Goal: Transaction & Acquisition: Book appointment/travel/reservation

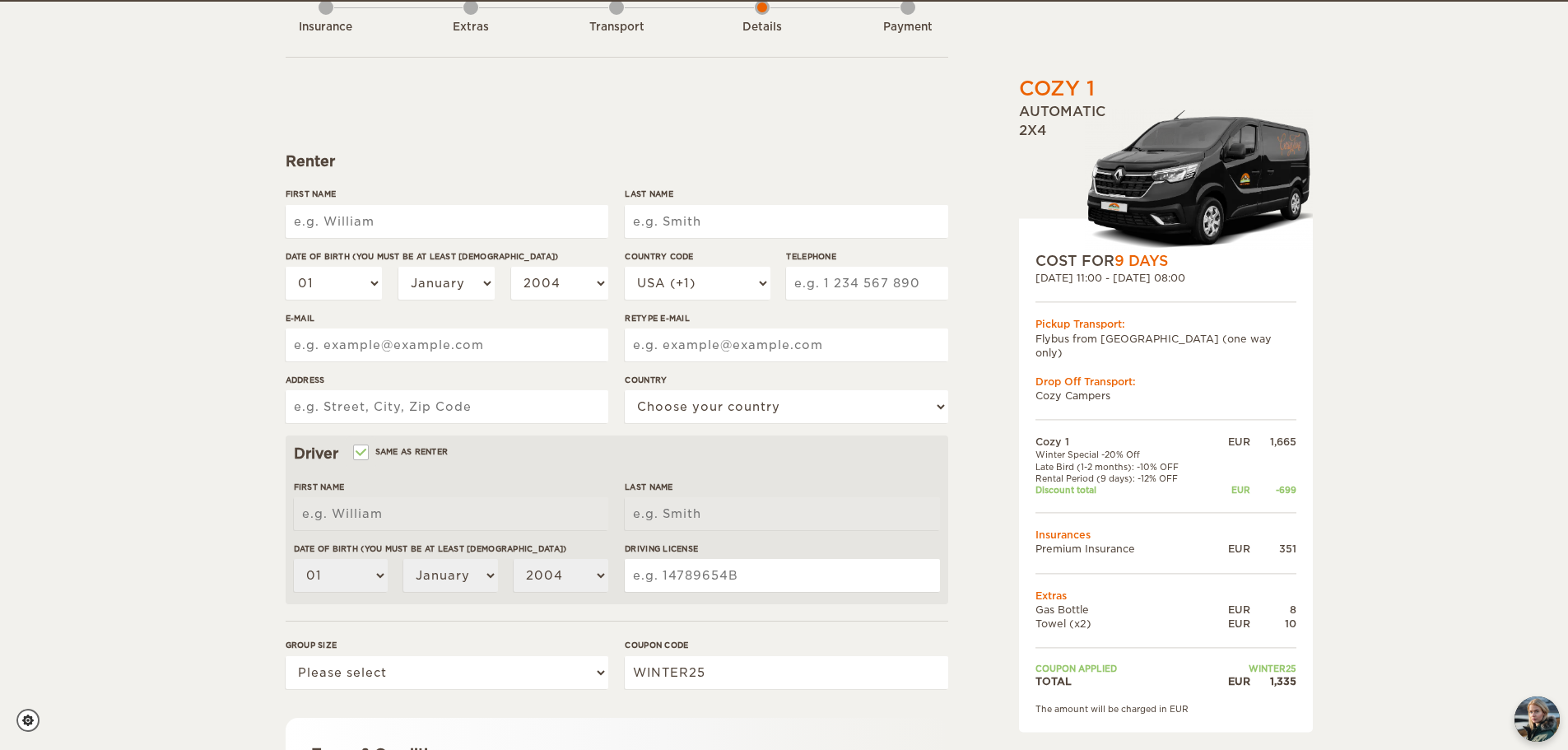
scroll to position [108, 0]
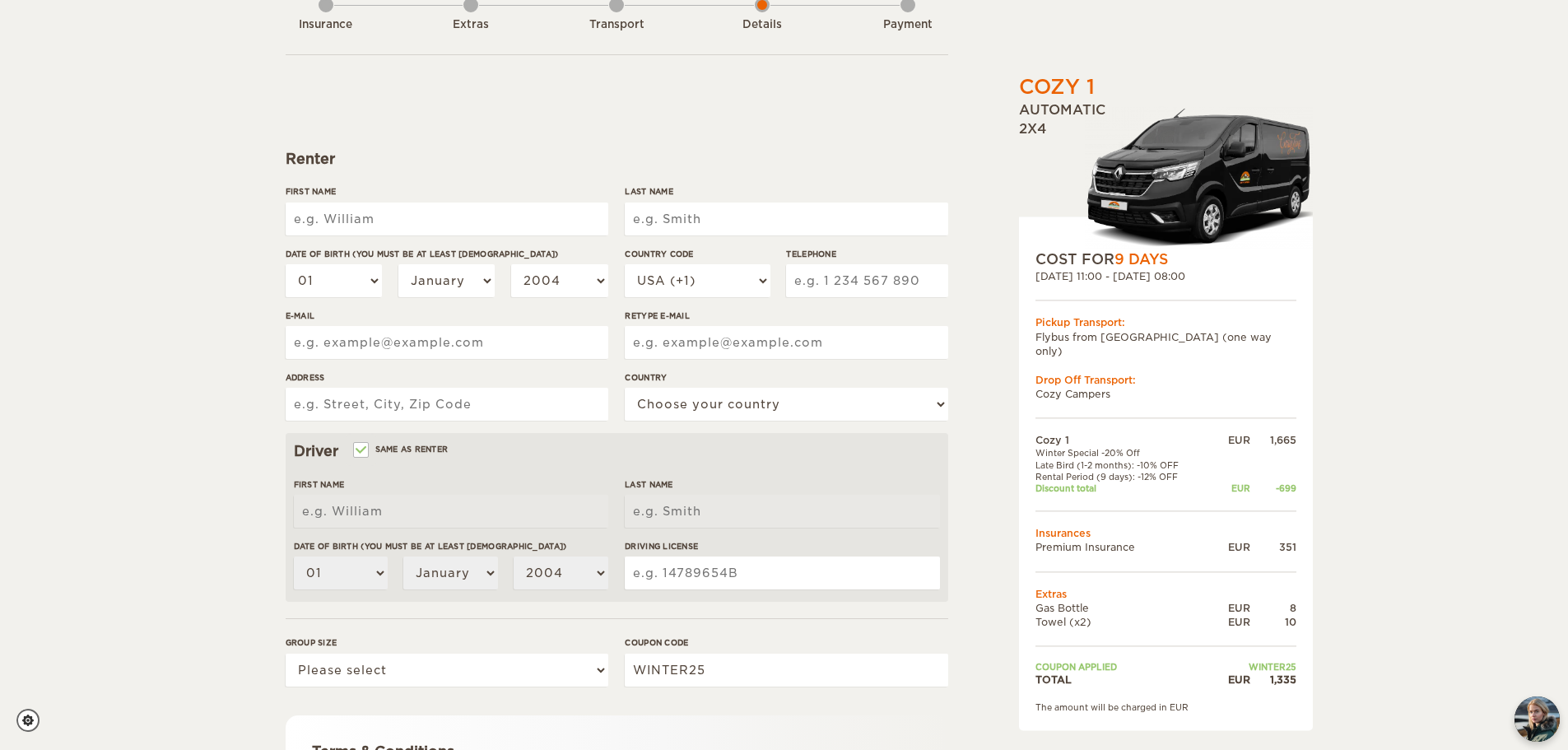
click at [479, 215] on input "First Name" at bounding box center [446, 219] width 322 height 33
click at [427, 217] on input "First Name" at bounding box center [446, 219] width 322 height 33
type input "[PERSON_NAME]"
type input "BADR"
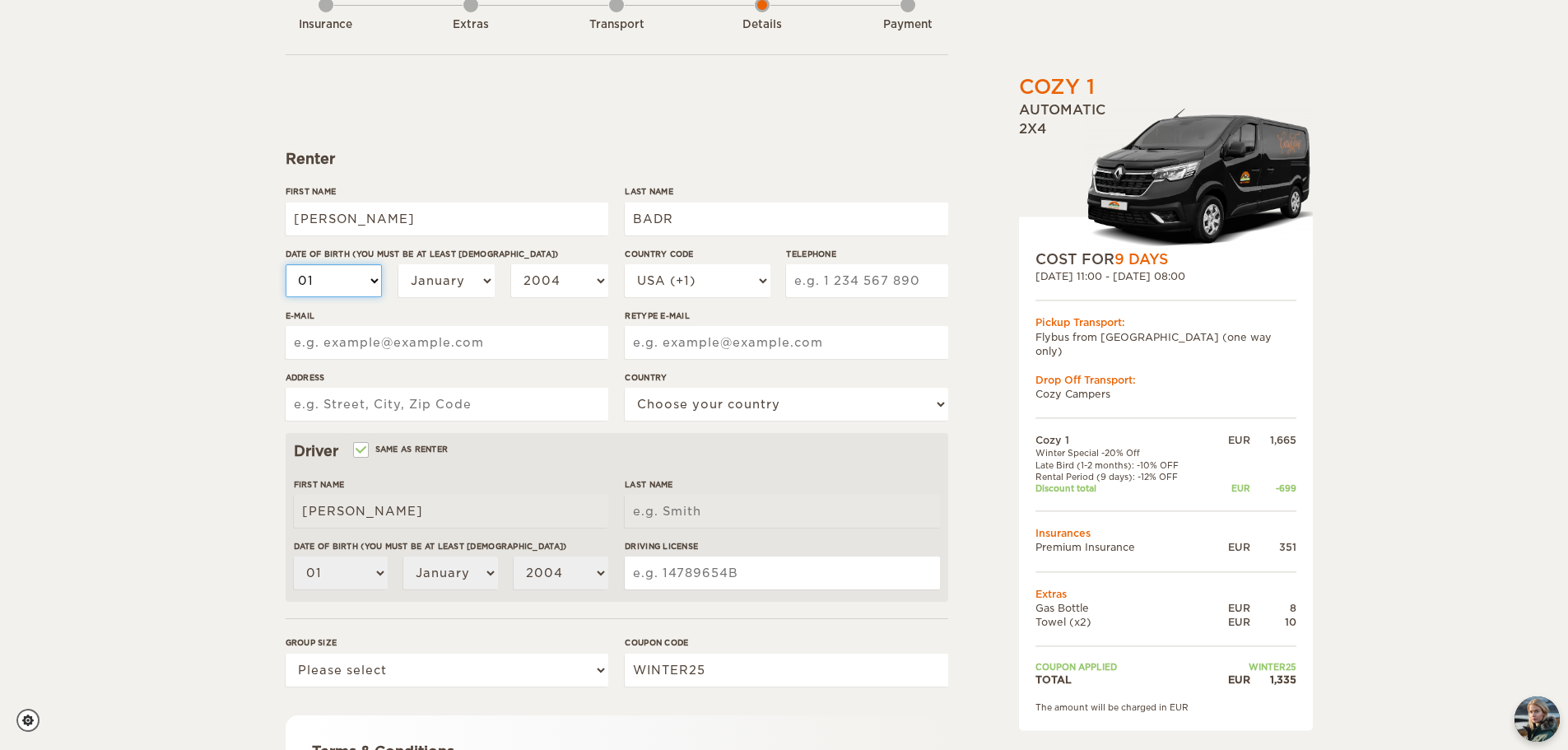
type input "BADR"
click at [369, 279] on select "01 02 03 04 05 06 07 08 09 10 11 12 13 14 15 16 17 18 19 20 21 22 23 24 25 26 2…" at bounding box center [334, 281] width 97 height 33
select select "27"
click at [285, 264] on select "01 02 03 04 05 06 07 08 09 10 11 12 13 14 15 16 17 18 19 20 21 22 23 24 25 26 2…" at bounding box center [334, 281] width 97 height 33
select select "27"
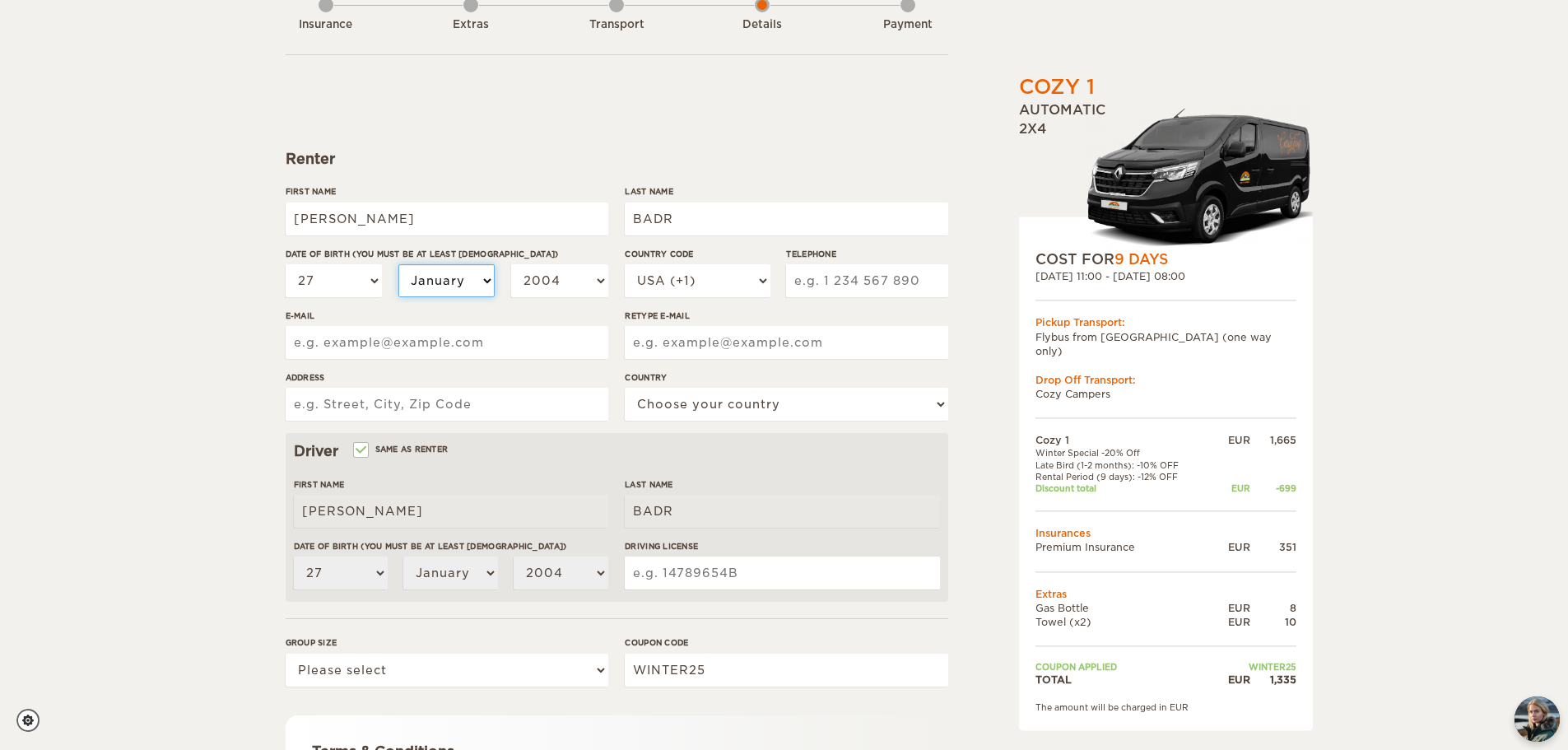
click at [434, 281] on select "January February March April May June July August September October November De…" at bounding box center [447, 281] width 97 height 33
select select "08"
click at [398, 264] on select "January February March April May June July August September October November De…" at bounding box center [447, 281] width 97 height 33
select select "08"
click at [550, 280] on select "2004 2003 2002 2001 2000 1999 1998 1997 1996 1995 1994 1993 1992 1991 1990 1989…" at bounding box center [560, 281] width 97 height 33
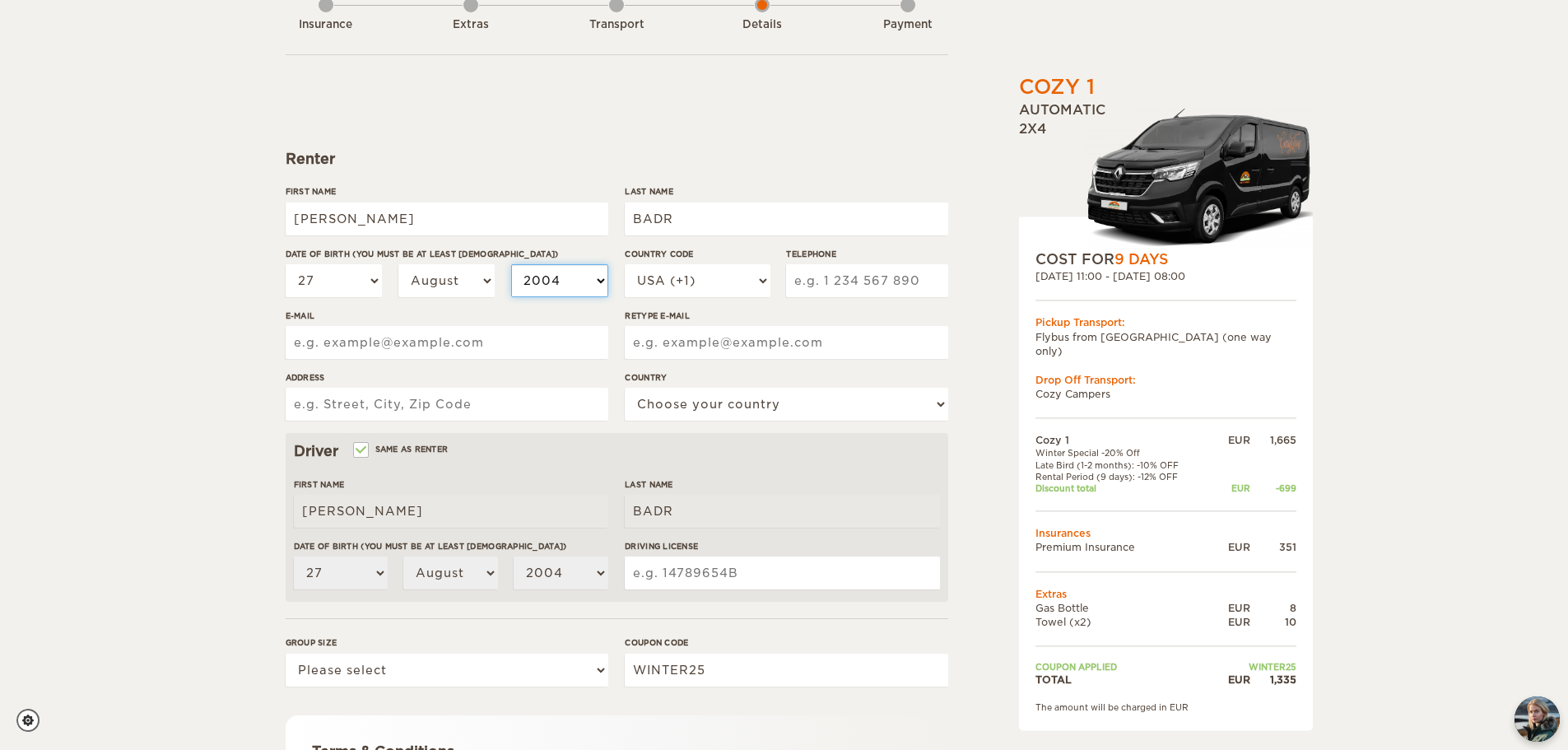
select select "2003"
click at [511, 264] on select "2004 2003 2002 2001 2000 1999 1998 1997 1996 1995 1994 1993 1992 1991 1990 1989…" at bounding box center [560, 281] width 97 height 33
select select "2003"
click at [675, 285] on select "USA (+1) UK (+44) Germany (+49) Algeria (+213) Andorra (+376) Angola (+244) Ang…" at bounding box center [697, 281] width 145 height 33
select select "33"
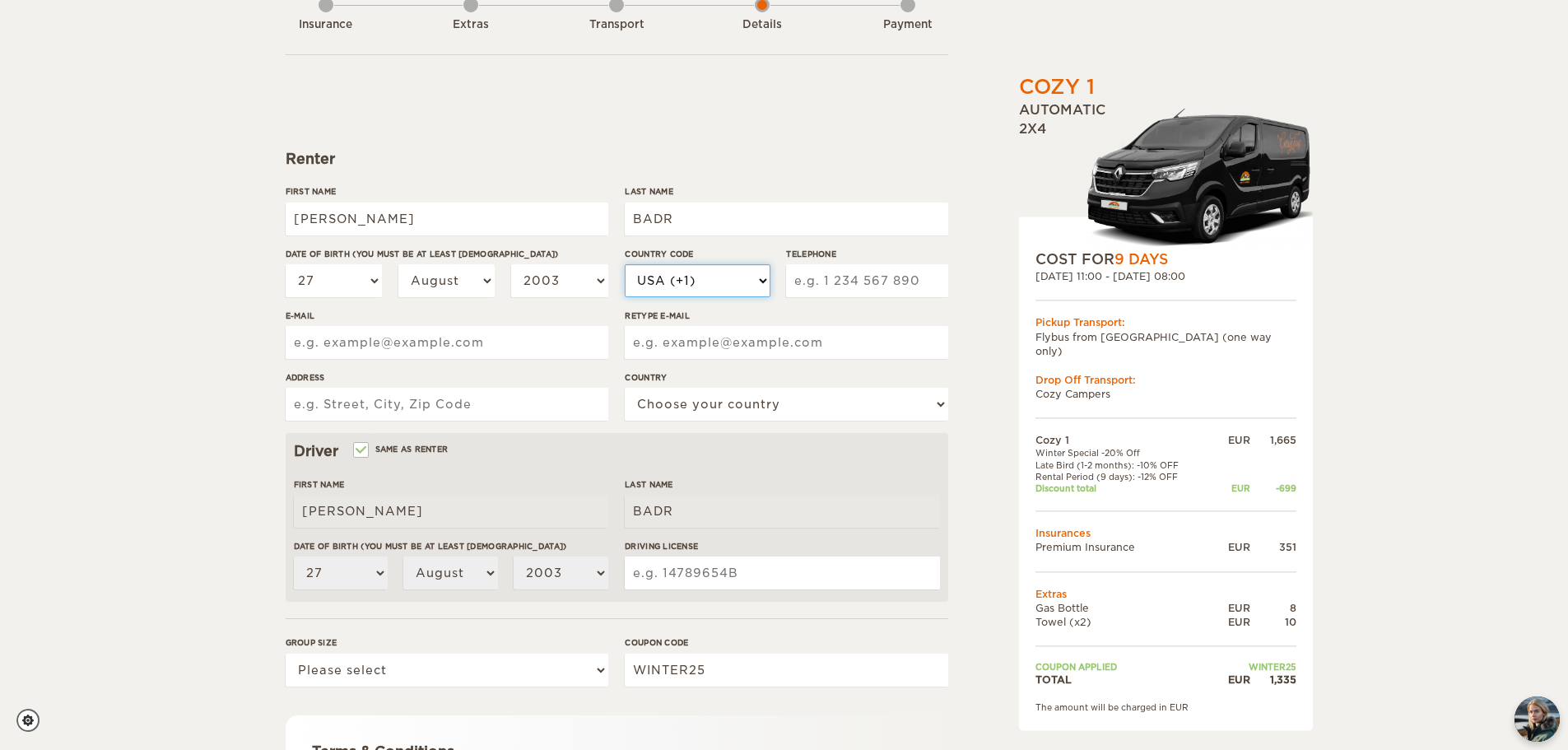
click at [625, 264] on select "USA (+1) UK (+44) Germany (+49) Algeria (+213) Andorra (+376) Angola (+244) Ang…" at bounding box center [697, 281] width 145 height 33
click at [847, 288] on input "Telephone" at bounding box center [867, 281] width 162 height 33
type input "664097168"
click at [505, 338] on input "E-mail" at bounding box center [446, 343] width 322 height 33
type input "matthieu.badr@gmail.com"
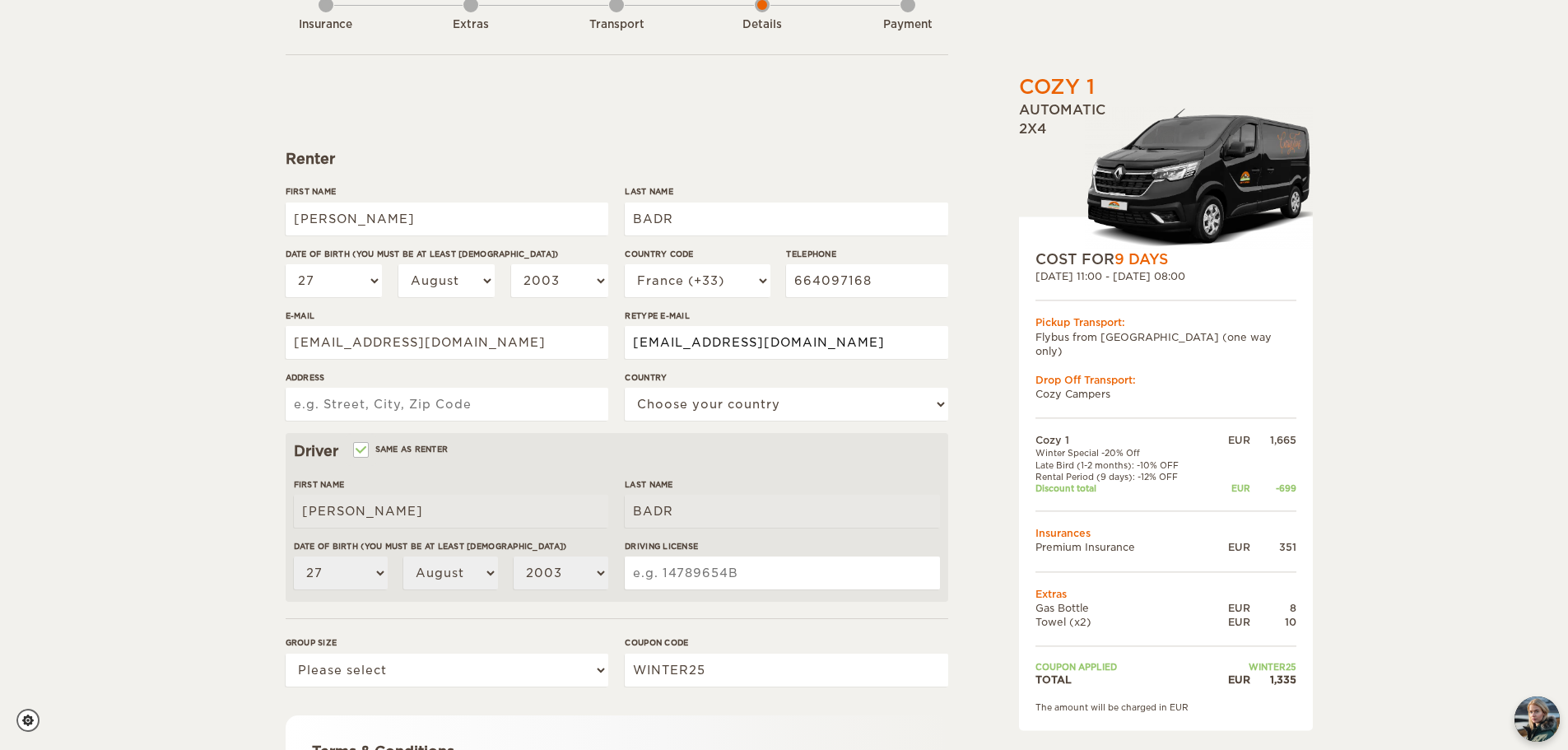
type input "matthieu.badr@gmail.com"
click at [498, 400] on input "Address" at bounding box center [446, 404] width 322 height 33
type input "2 rue Emile Zola"
click at [675, 410] on select "Choose your country United States United Kingdom Germany Afghanistan Albania Al…" at bounding box center [786, 404] width 322 height 33
select select "71"
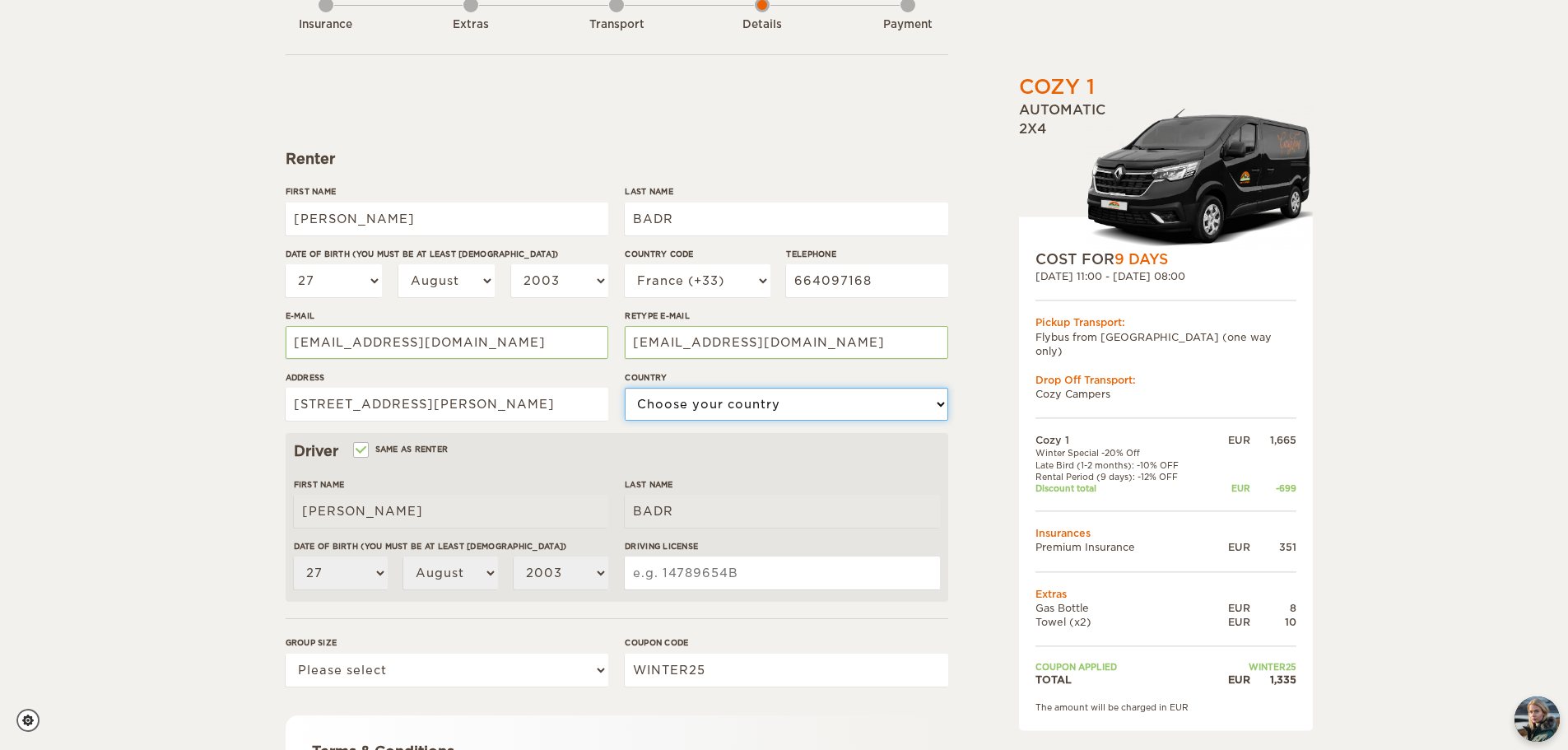
click at [625, 388] on select "Choose your country United States United Kingdom Germany Afghanistan Albania Al…" at bounding box center [786, 404] width 322 height 33
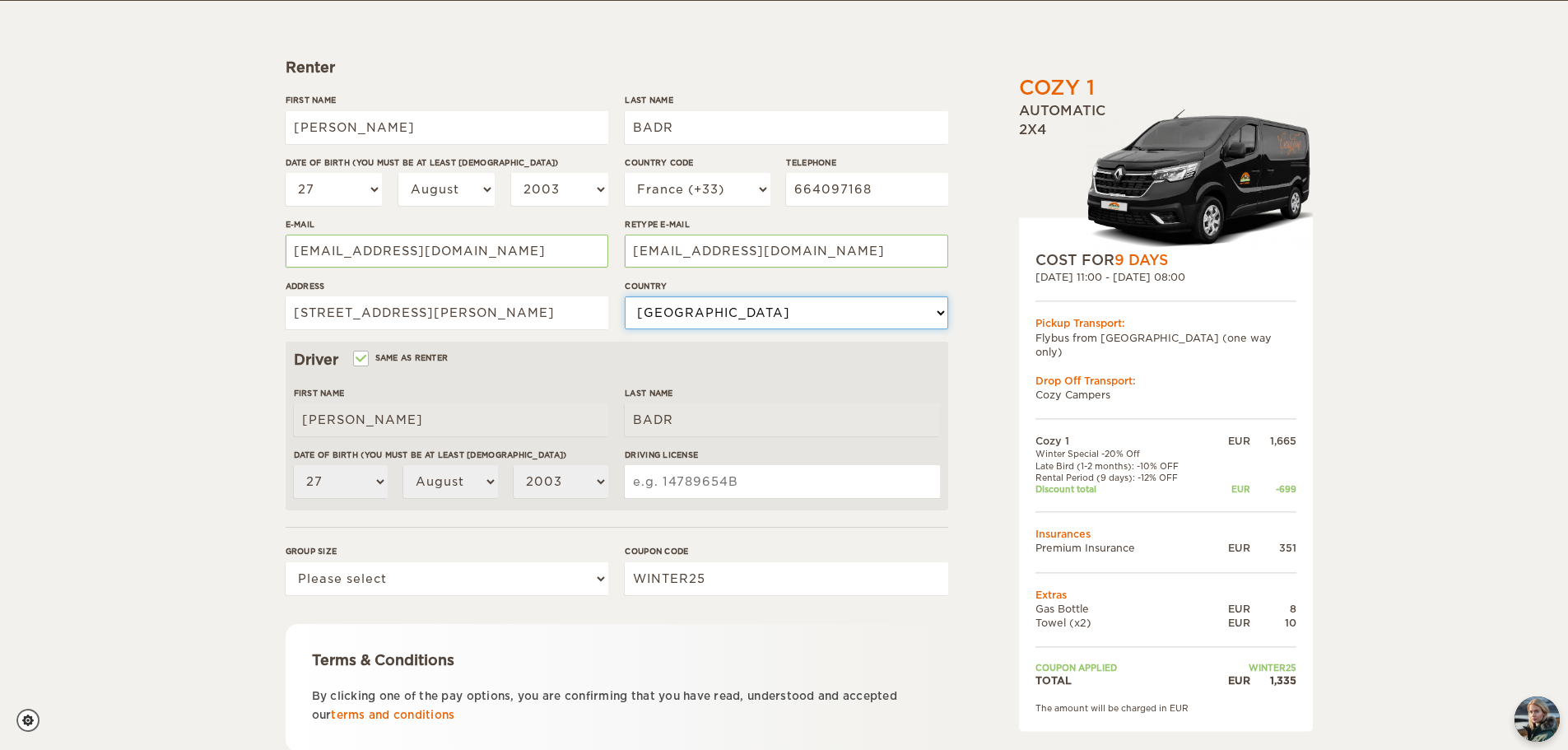
scroll to position [201, 0]
click at [361, 356] on input "Same as renter" at bounding box center [359, 358] width 11 height 11
checkbox input "false"
select select
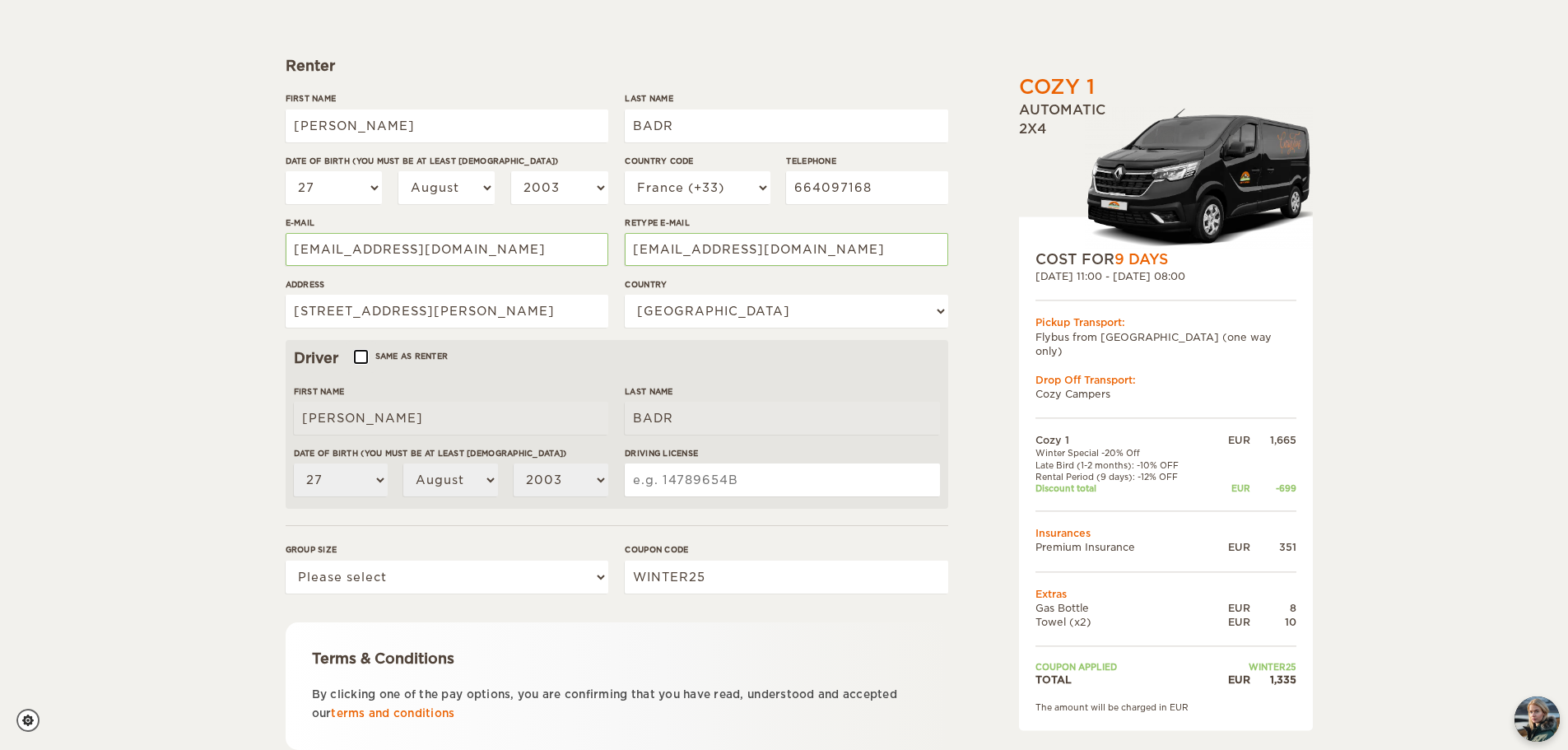
select select
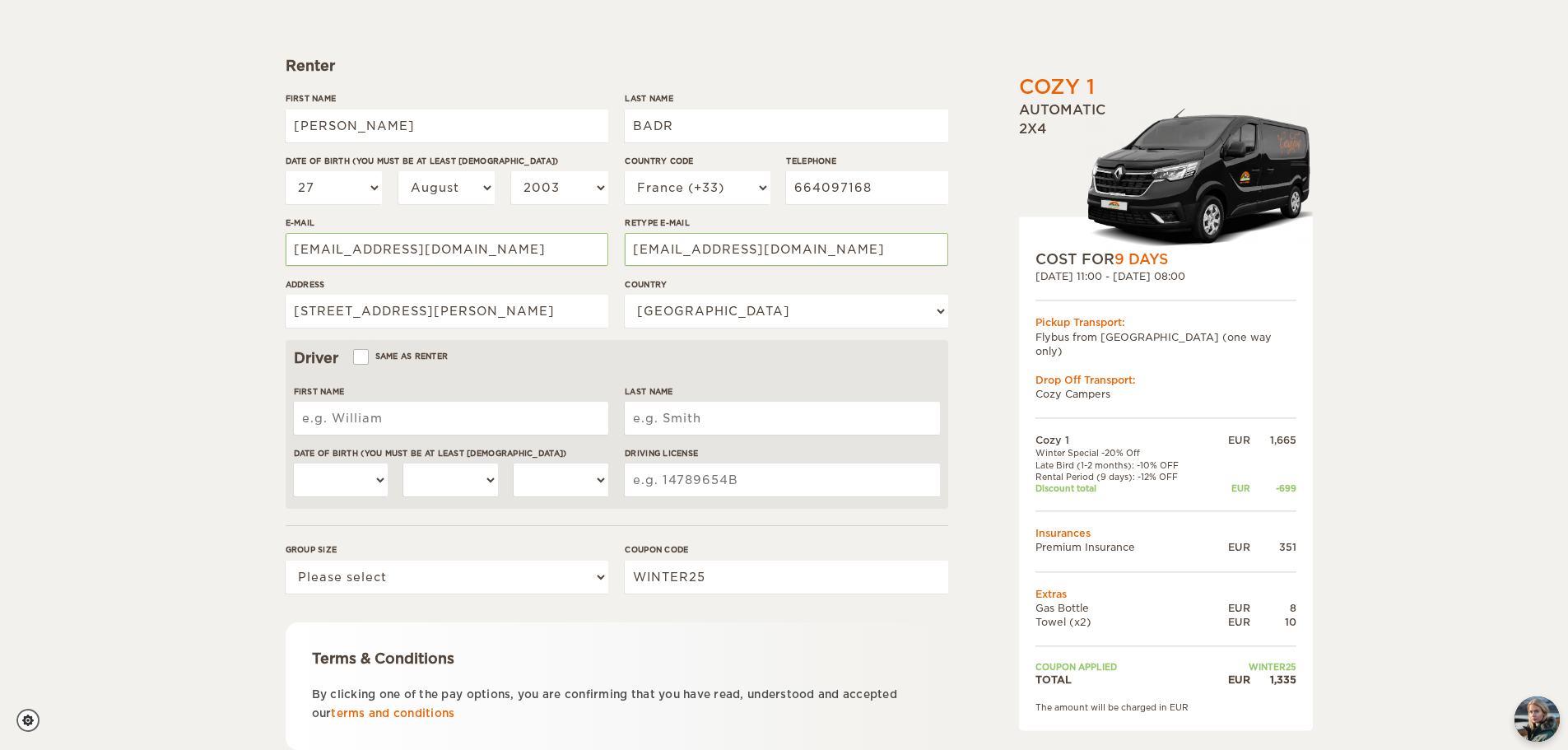
click at [368, 413] on input "First Name" at bounding box center [451, 419] width 315 height 33
type input "Maxence"
click at [708, 433] on input "Last Name" at bounding box center [782, 419] width 315 height 33
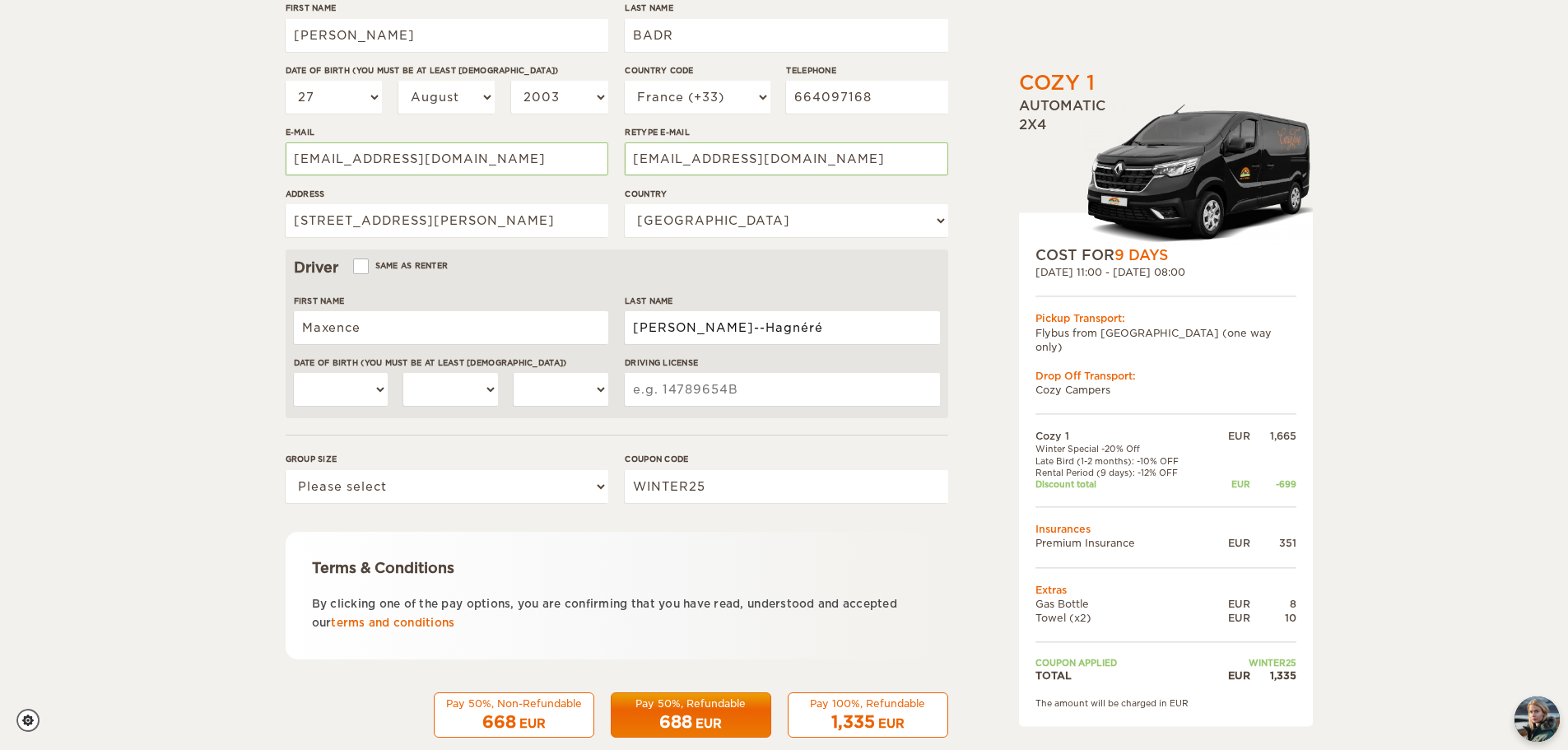
scroll to position [292, 0]
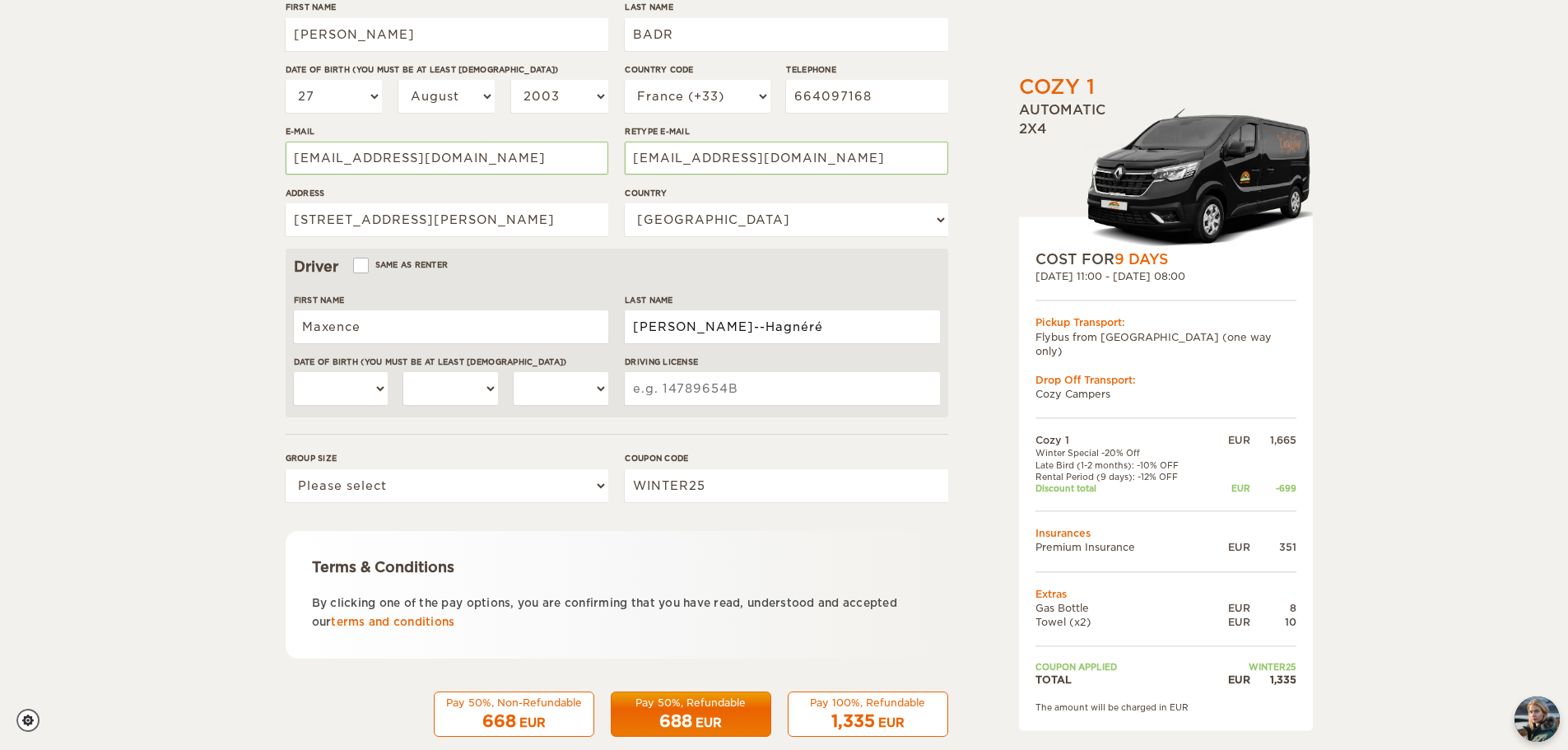
type input "Henriques--Hagnéré"
click at [363, 389] on select "01 02 03 04 05 06 07 08 09 10 11 12 13 14 15 16 17 18 19 20 21 22 23 24 25 26 2…" at bounding box center [341, 389] width 94 height 33
select select "11"
click at [294, 372] on select "01 02 03 04 05 06 07 08 09 10 11 12 13 14 15 16 17 18 19 20 21 22 23 24 25 26 2…" at bounding box center [341, 389] width 94 height 33
click at [437, 393] on select "January February March April May June July August September October November De…" at bounding box center [450, 389] width 94 height 33
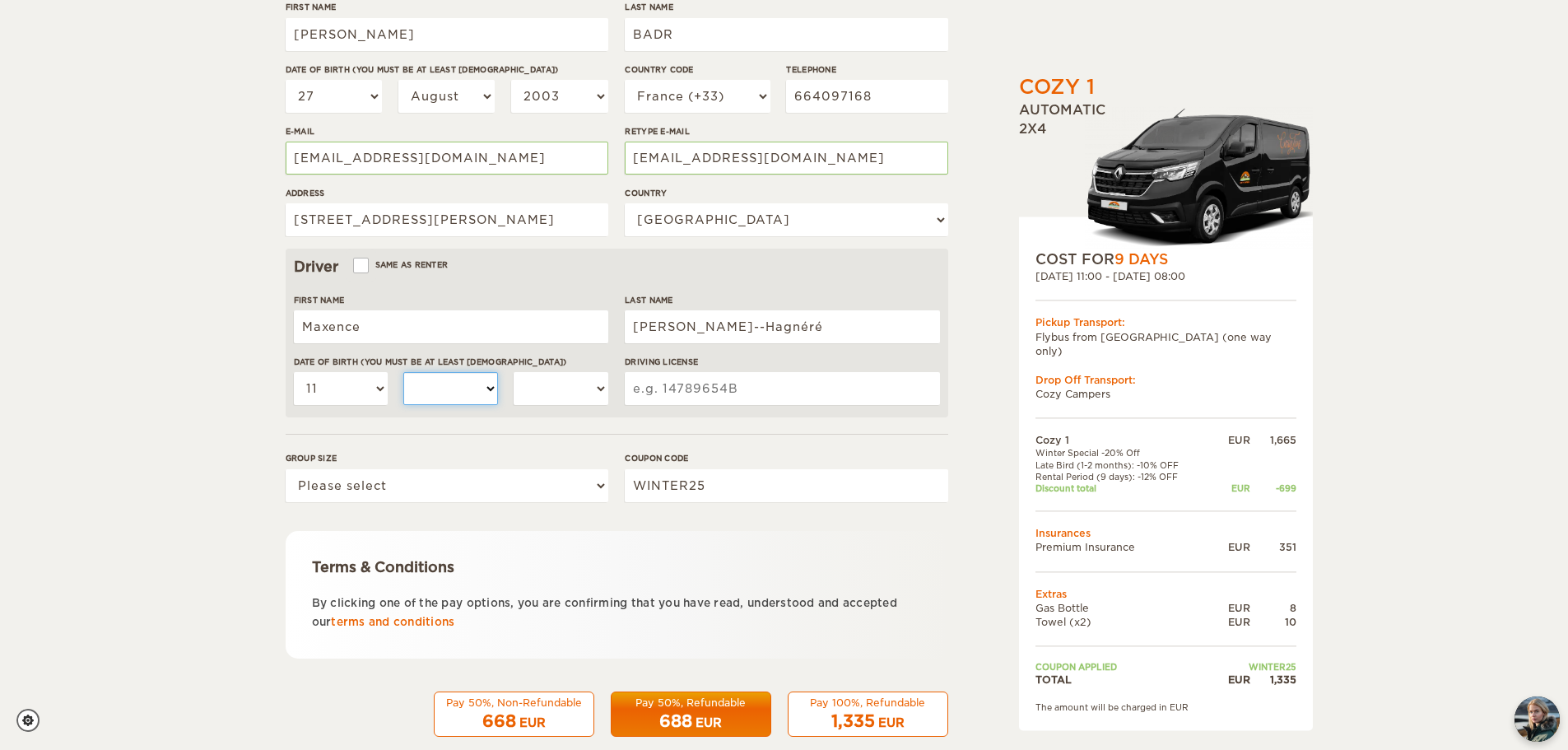
select select "11"
click at [403, 372] on select "January February March April May June July August September October November De…" at bounding box center [450, 389] width 94 height 33
click at [556, 395] on select "2004 2003 2002 2001 2000 1999 1998 1997 1996 1995 1994 1993 1992 1991 1990 1989…" at bounding box center [560, 389] width 94 height 33
select select "2003"
click at [513, 372] on select "2004 2003 2002 2001 2000 1999 1998 1997 1996 1995 1994 1993 1992 1991 1990 1989…" at bounding box center [560, 389] width 94 height 33
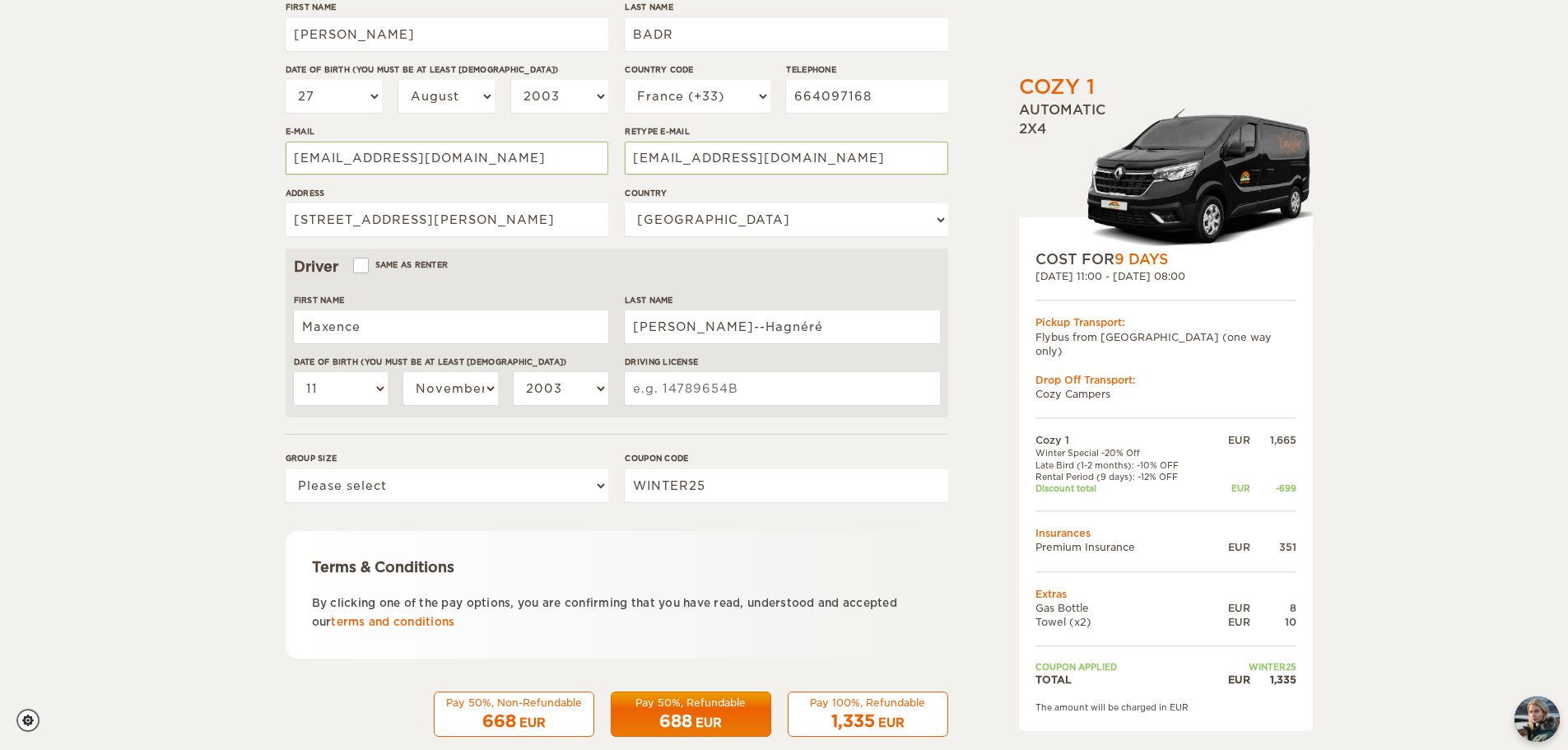
click at [718, 395] on input "Driving License" at bounding box center [782, 389] width 315 height 33
click at [553, 493] on select "Please select 1 2" at bounding box center [446, 486] width 322 height 33
click at [669, 393] on input "Driving License" at bounding box center [782, 389] width 315 height 33
type input "220995300238"
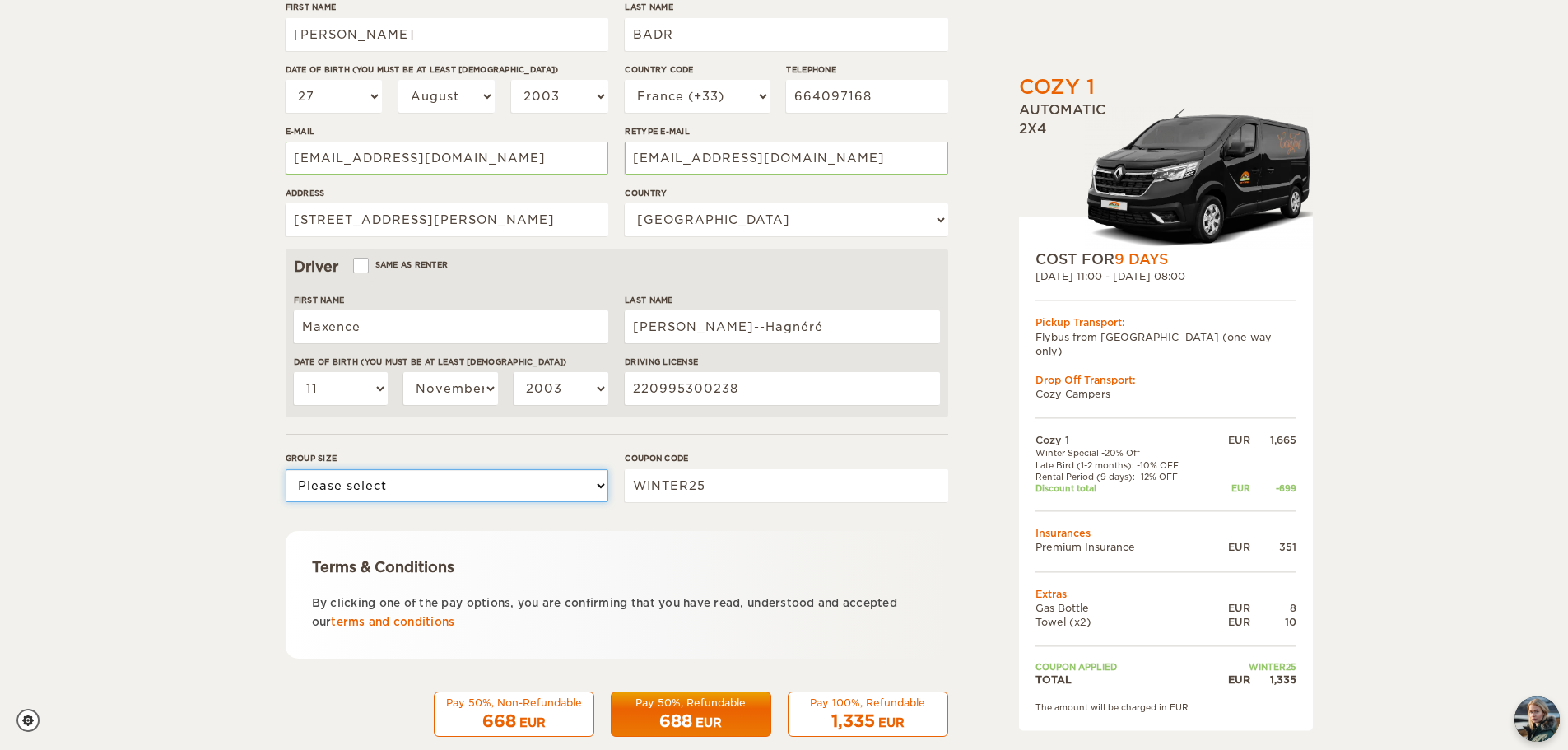
click at [467, 488] on select "Please select 1 2" at bounding box center [446, 486] width 322 height 33
select select "2"
click at [285, 469] on select "Please select 1 2" at bounding box center [446, 486] width 322 height 33
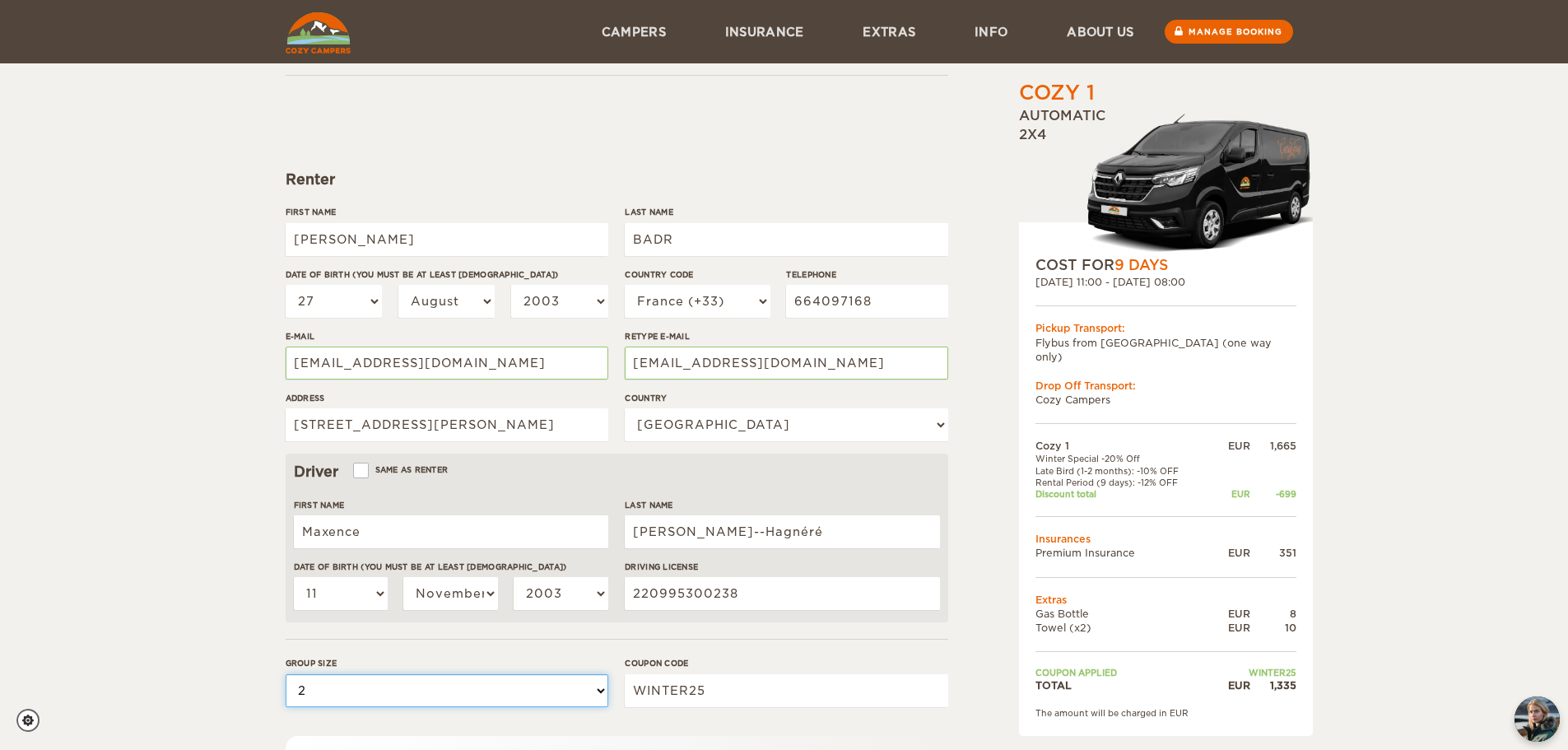
scroll to position [88, 0]
click at [485, 429] on input "2 rue Emile Zola" at bounding box center [446, 424] width 322 height 33
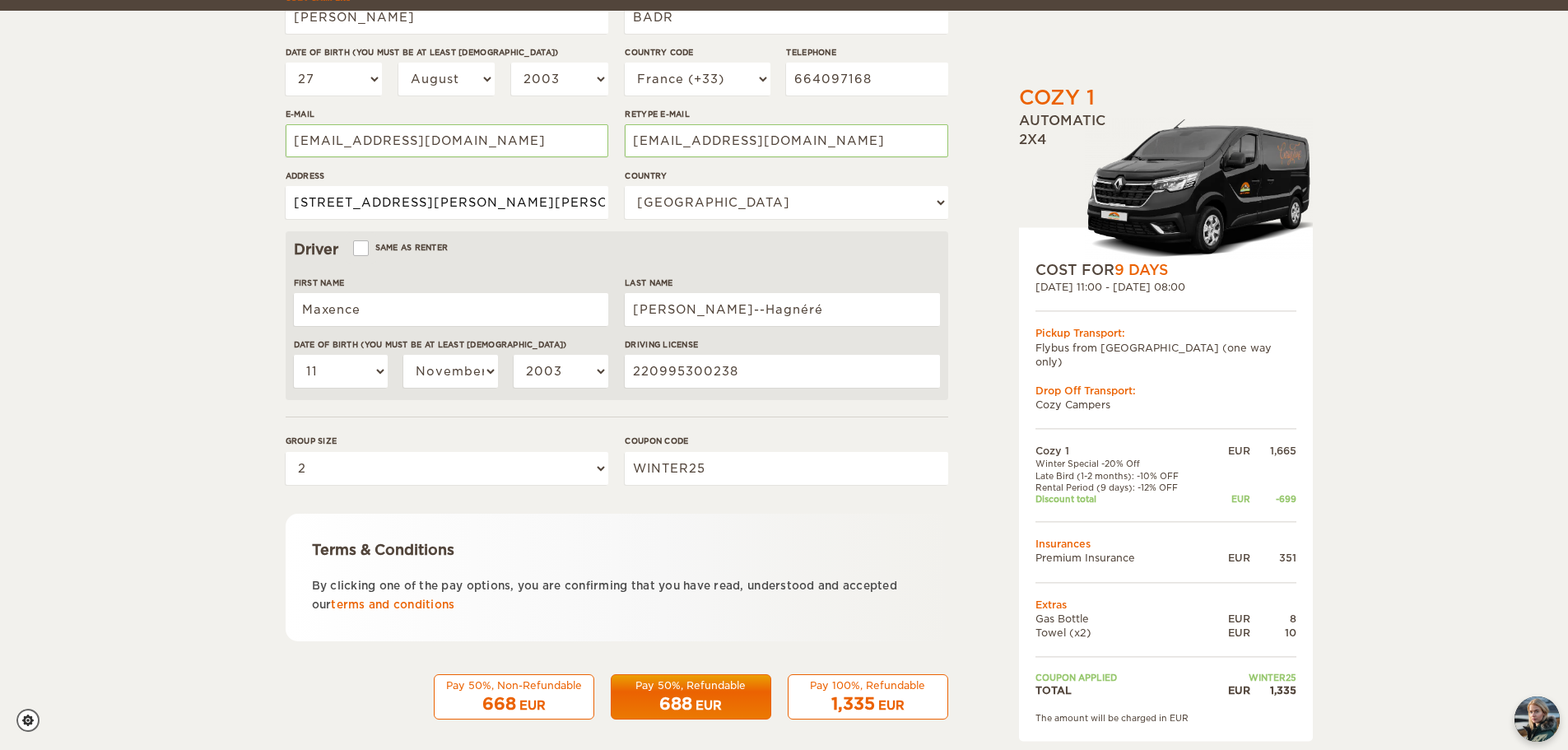
scroll to position [320, 0]
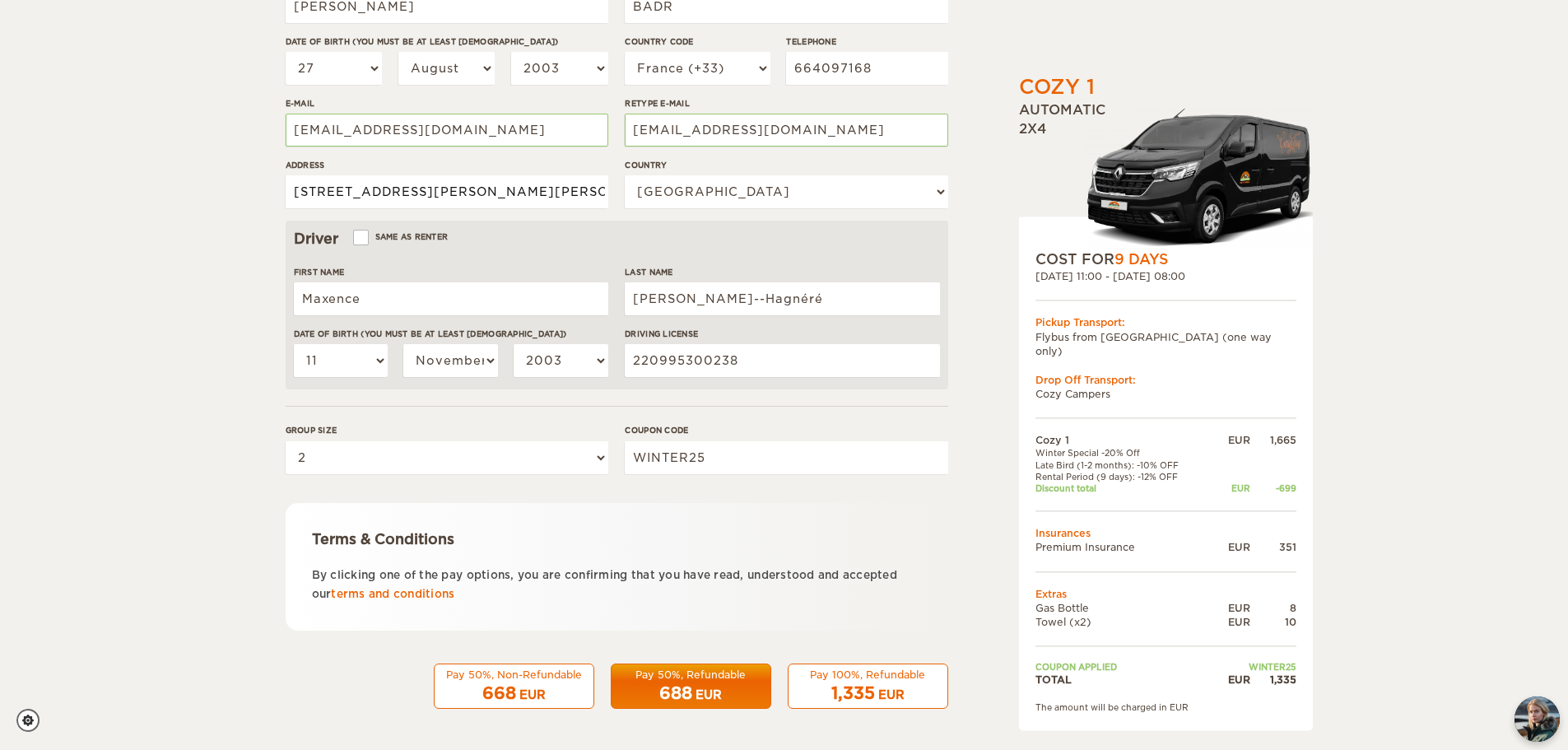
type input "2 rue Emile Zola, Malakoff, 92240"
click at [844, 691] on span "1,335" at bounding box center [853, 694] width 44 height 19
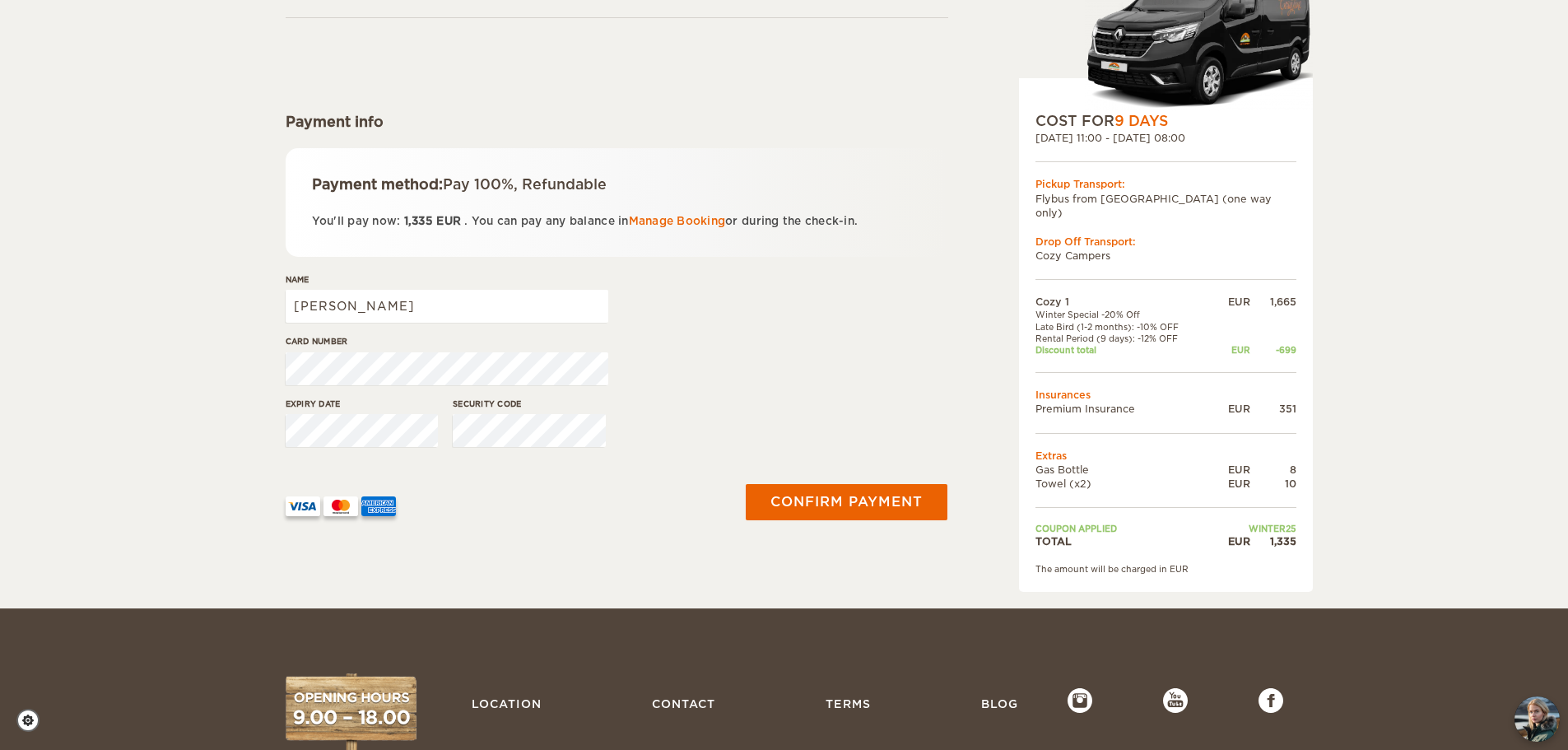
scroll to position [146, 0]
click at [793, 496] on button "Confirm payment" at bounding box center [846, 501] width 207 height 37
